Goal: Transaction & Acquisition: Download file/media

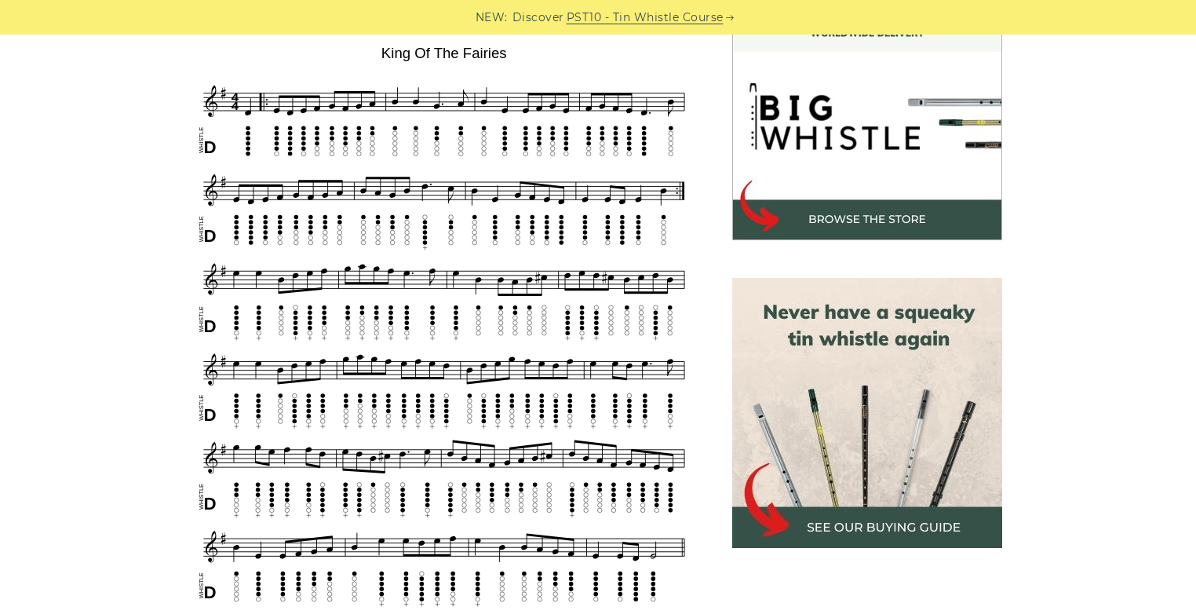
scroll to position [565, 0]
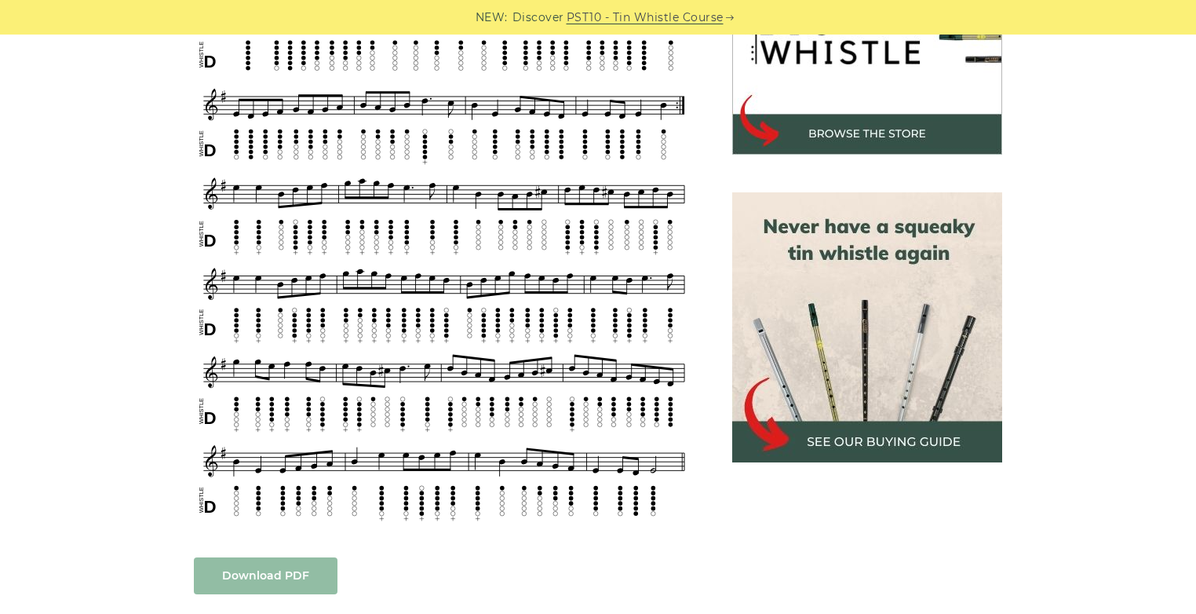
click at [283, 565] on link "Download PDF" at bounding box center [266, 575] width 144 height 37
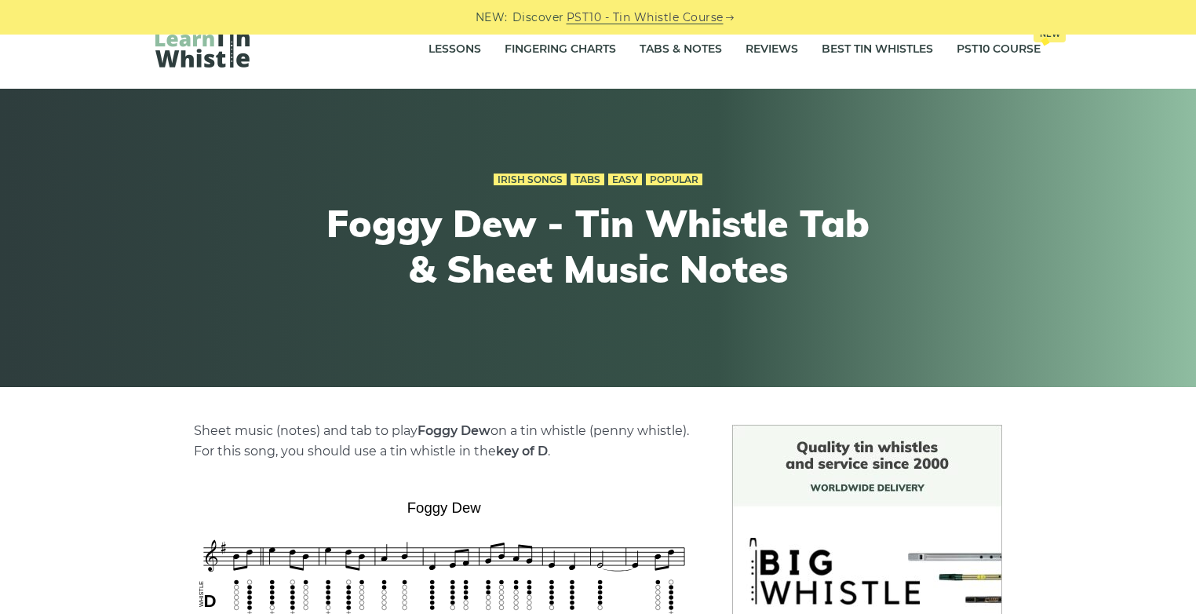
scroll to position [478, 0]
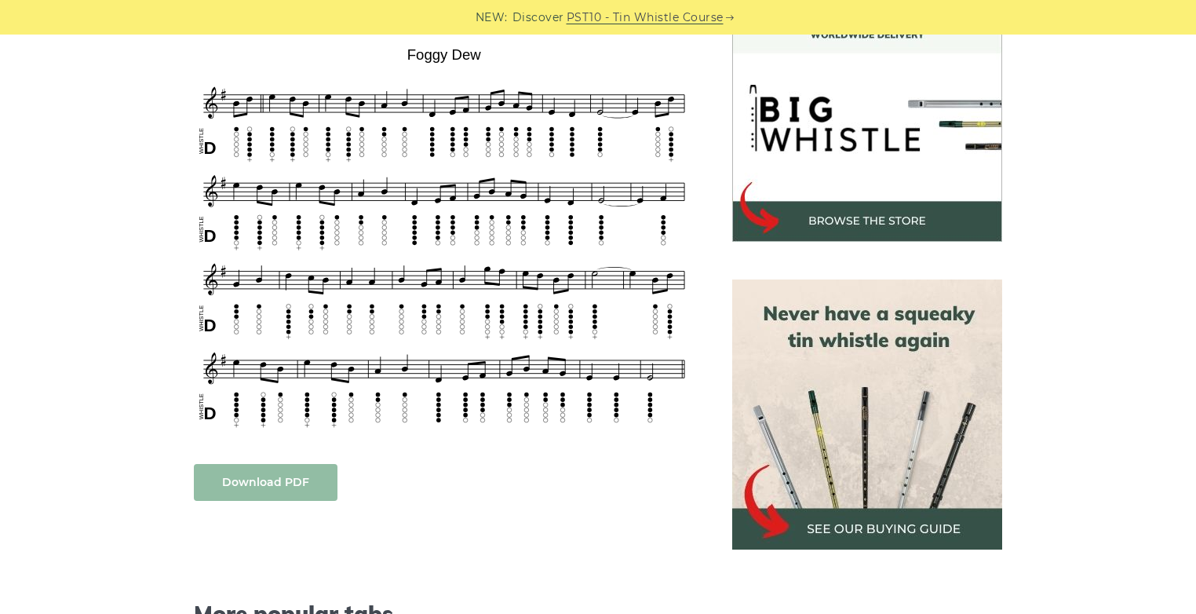
click at [297, 479] on link "Download PDF" at bounding box center [266, 482] width 144 height 37
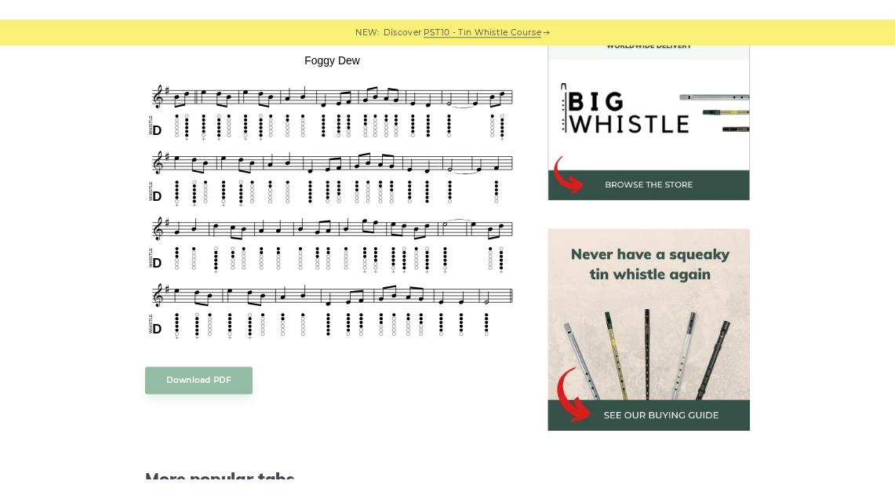
scroll to position [0, 0]
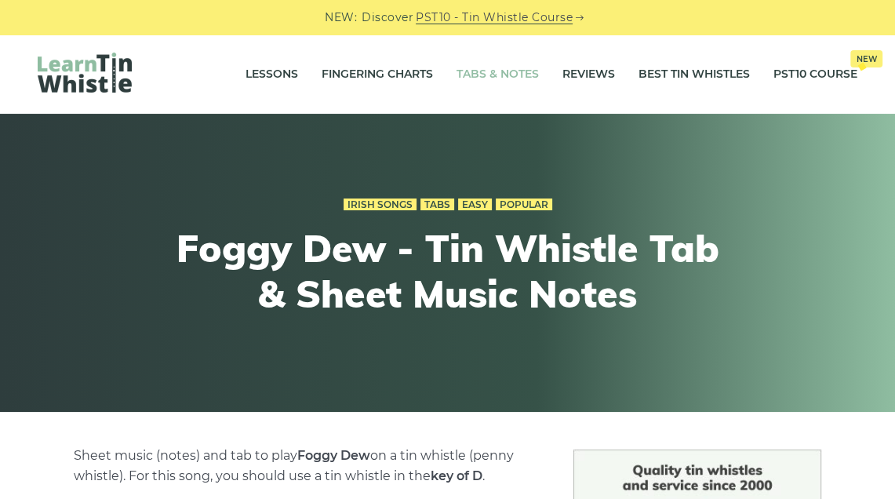
click at [512, 71] on link "Tabs & Notes" at bounding box center [498, 74] width 82 height 39
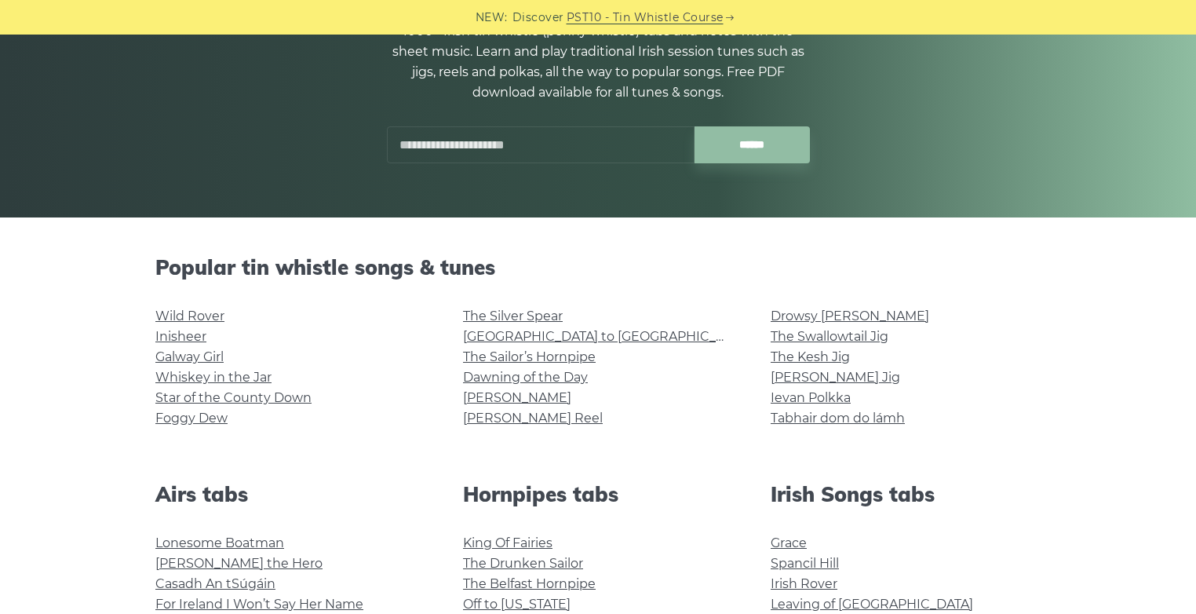
scroll to position [295, 0]
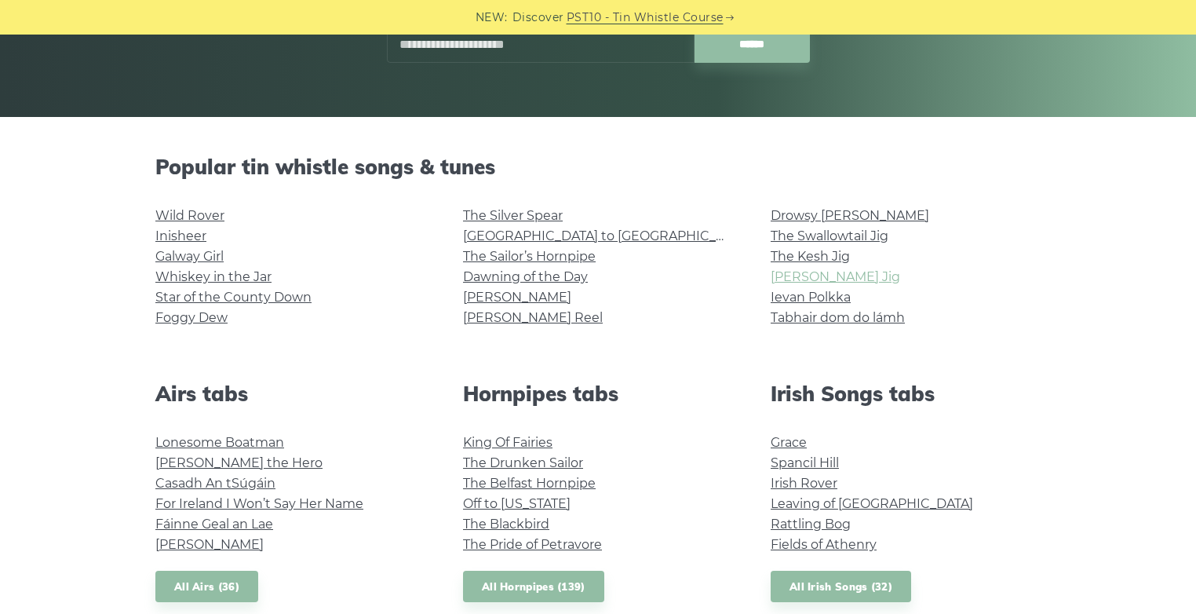
click at [792, 274] on link "[PERSON_NAME] Jig" at bounding box center [834, 276] width 129 height 15
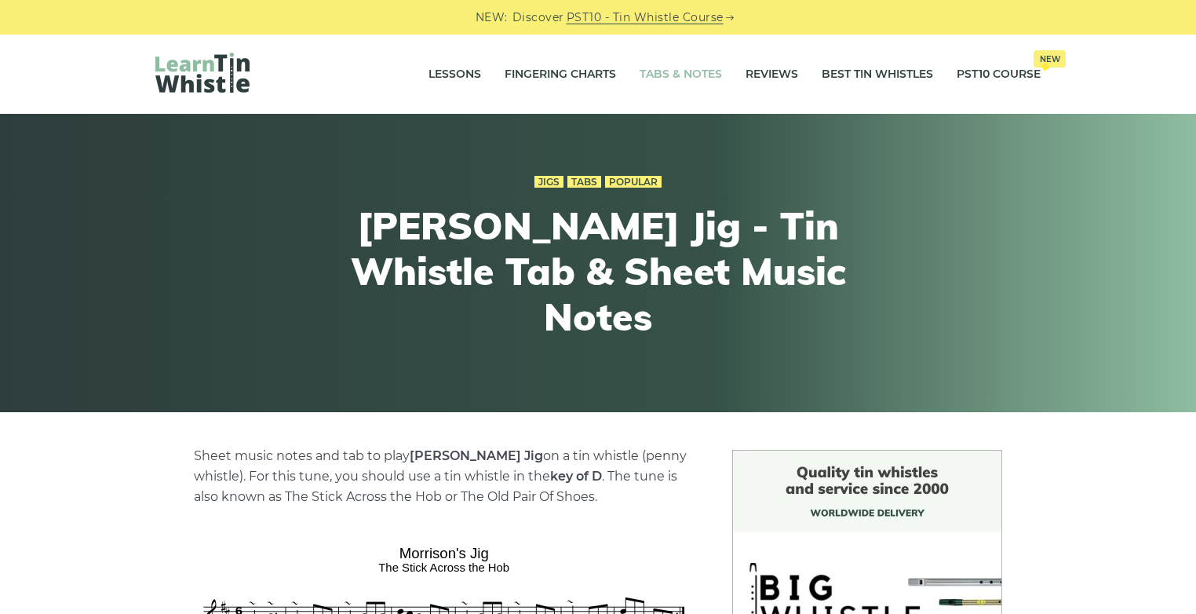
click at [645, 72] on link "Tabs & Notes" at bounding box center [680, 74] width 82 height 39
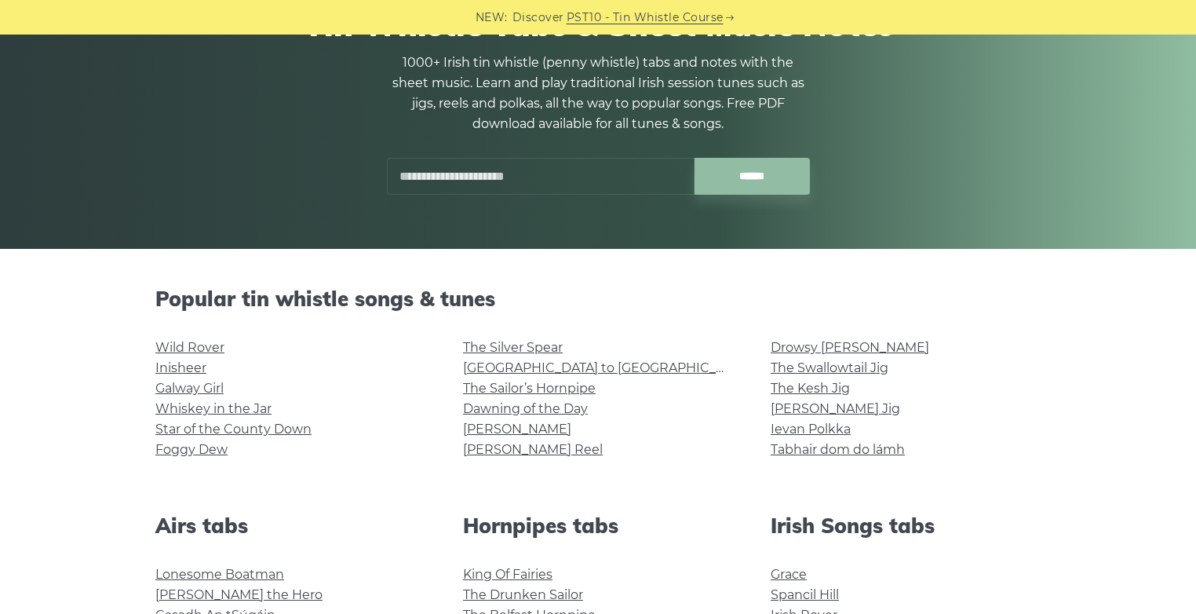
scroll to position [396, 0]
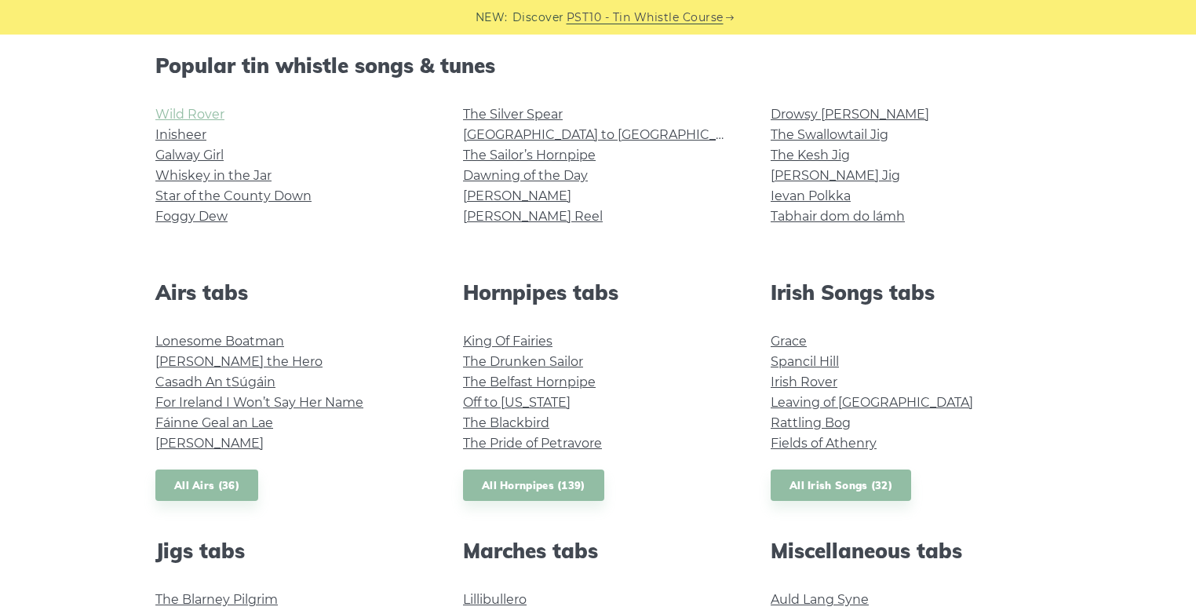
click at [194, 113] on link "Wild Rover" at bounding box center [189, 114] width 69 height 15
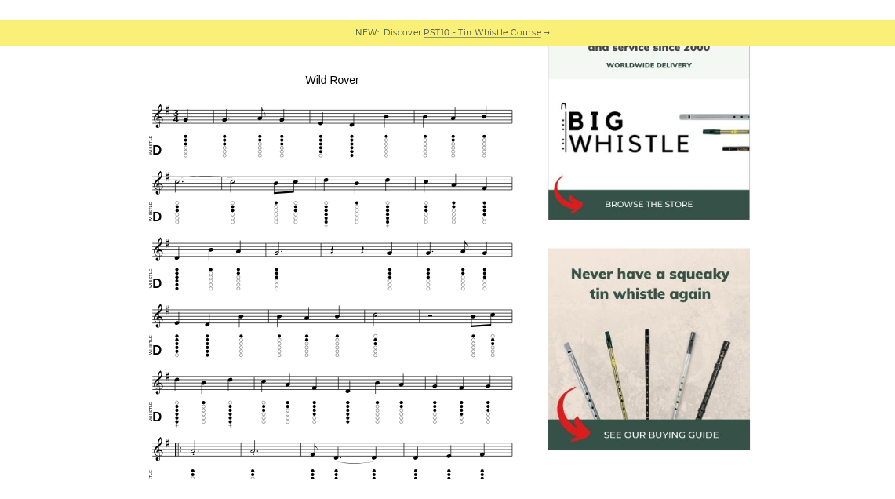
scroll to position [521, 0]
